Goal: Information Seeking & Learning: Learn about a topic

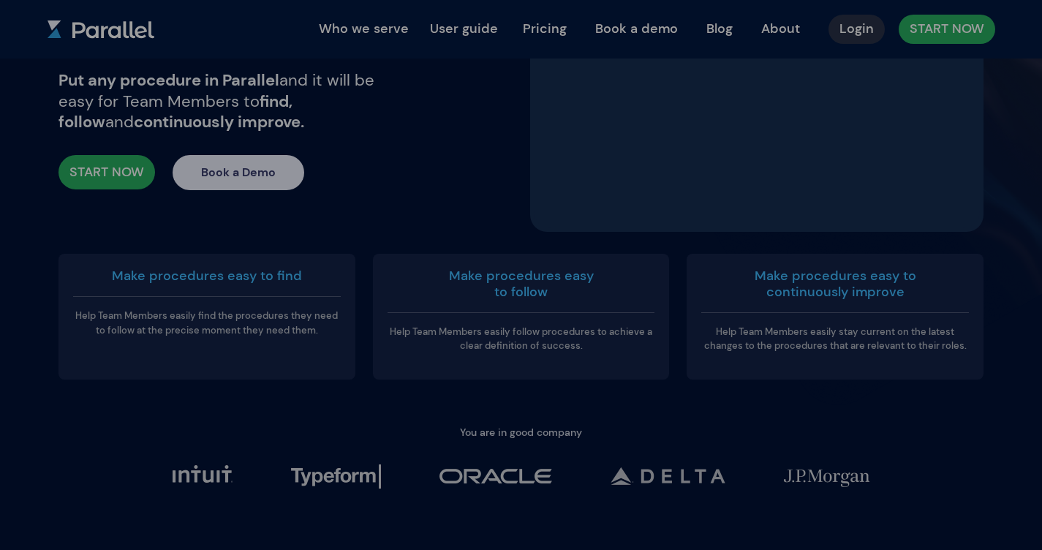
scroll to position [3694, 0]
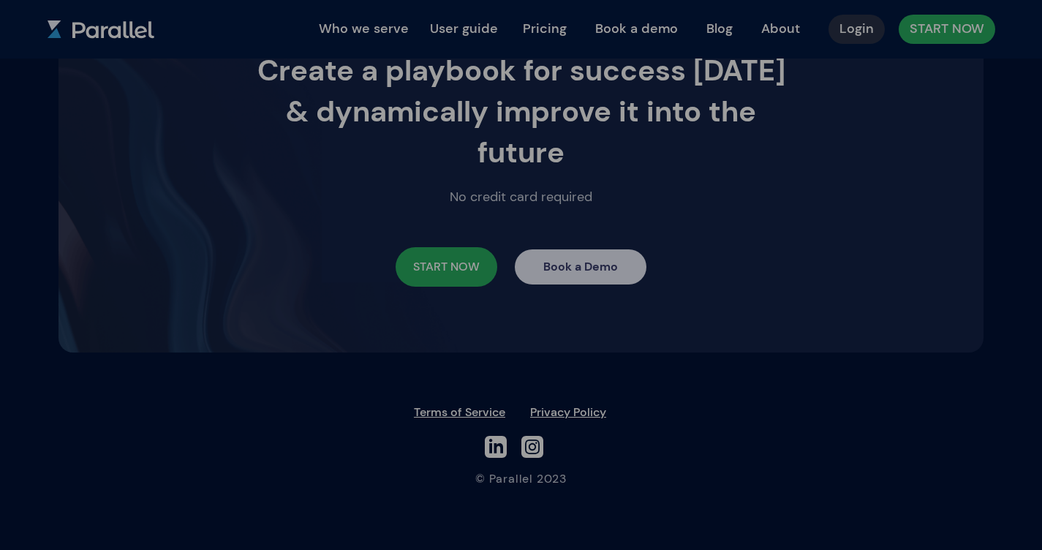
click at [426, 410] on link "Terms of Service" at bounding box center [459, 411] width 91 height 15
click at [551, 410] on link "Privacy Policy" at bounding box center [568, 411] width 76 height 15
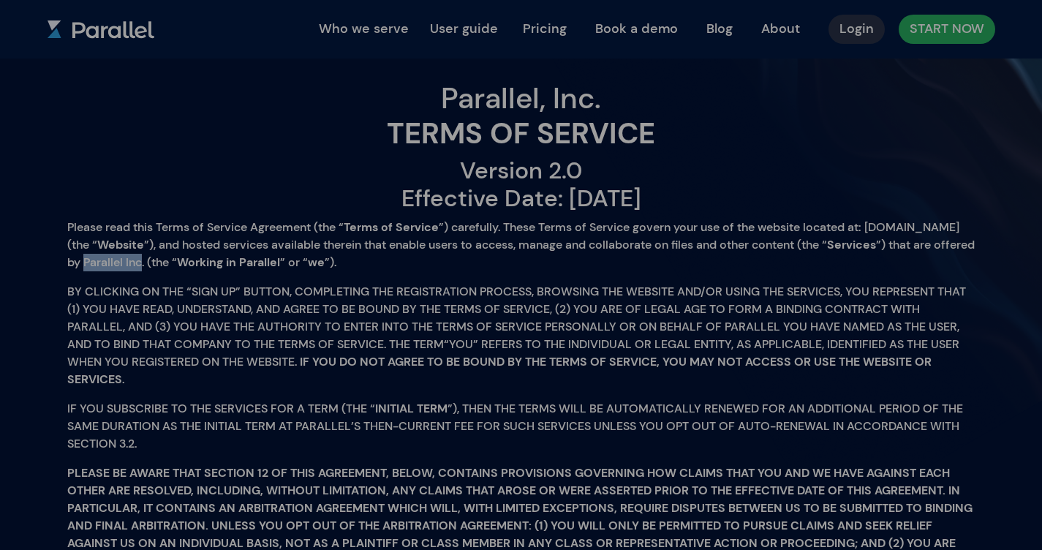
drag, startPoint x: 265, startPoint y: 261, endPoint x: 386, endPoint y: 291, distance: 125.0
click at [325, 266] on p "Please read this Terms of Service Agreement (the “​ Terms of Service​ ”) carefu…" at bounding box center [520, 245] width 907 height 53
copy p "Parallel Inc."
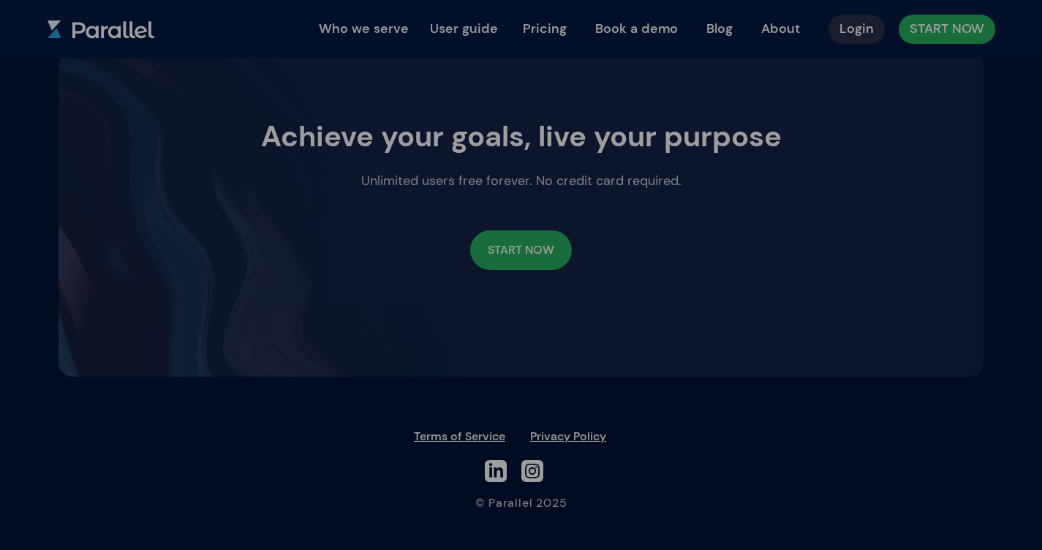
scroll to position [1487, 0]
